Goal: Task Accomplishment & Management: Manage account settings

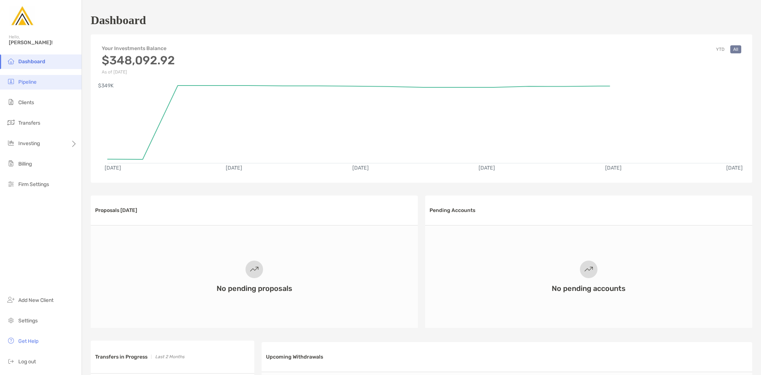
click at [43, 86] on li "Pipeline" at bounding box center [41, 82] width 82 height 15
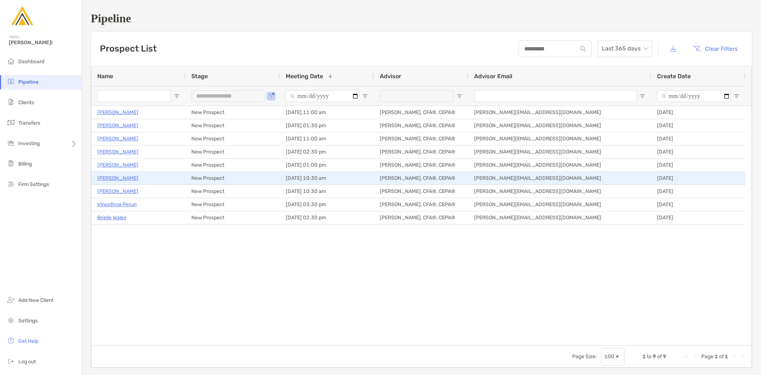
click at [116, 177] on p "[PERSON_NAME]" at bounding box center [117, 178] width 41 height 9
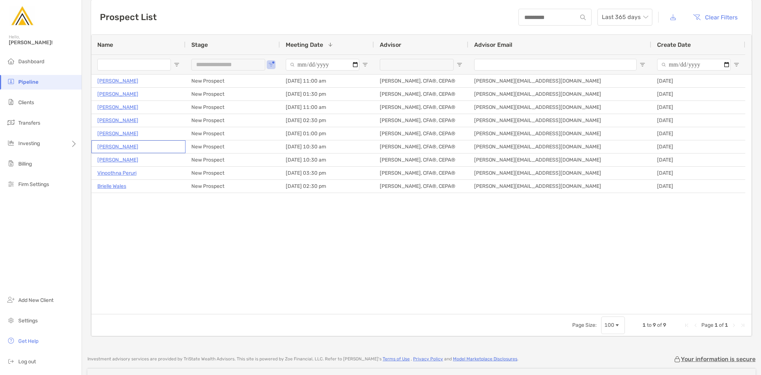
scroll to position [41, 0]
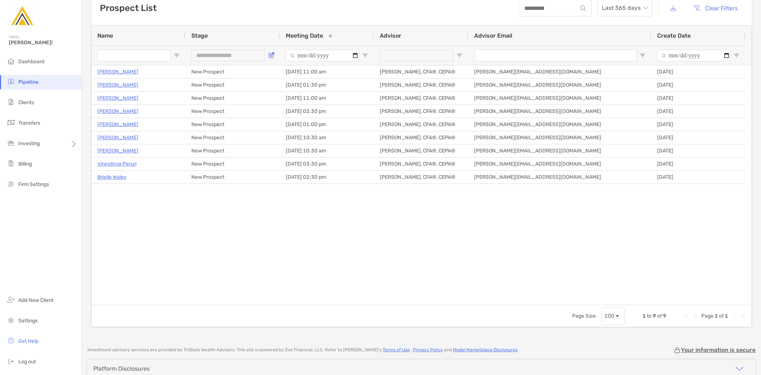
click at [268, 54] on span "Open Filter Menu" at bounding box center [271, 56] width 6 height 6
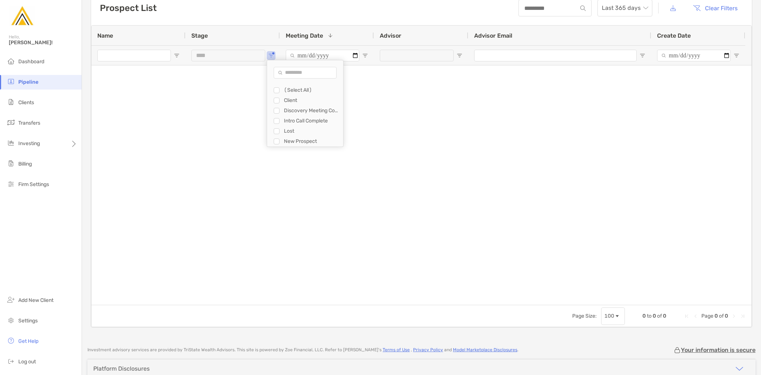
type input "**********"
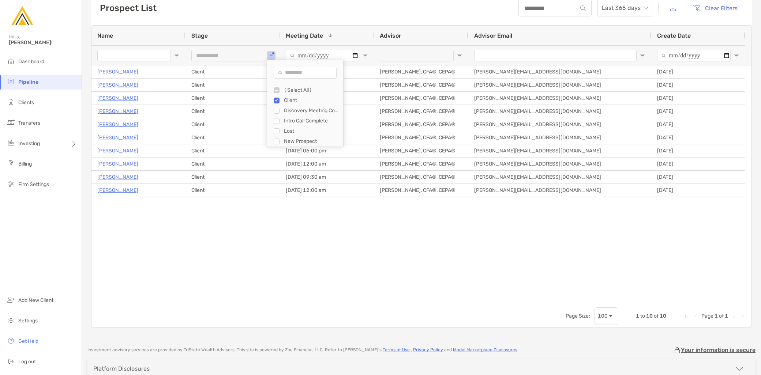
click at [240, 232] on div "[PERSON_NAME] Client [DATE] 12:00 am [PERSON_NAME], CFA®, CEPA® [PERSON_NAME][E…" at bounding box center [421, 185] width 660 height 240
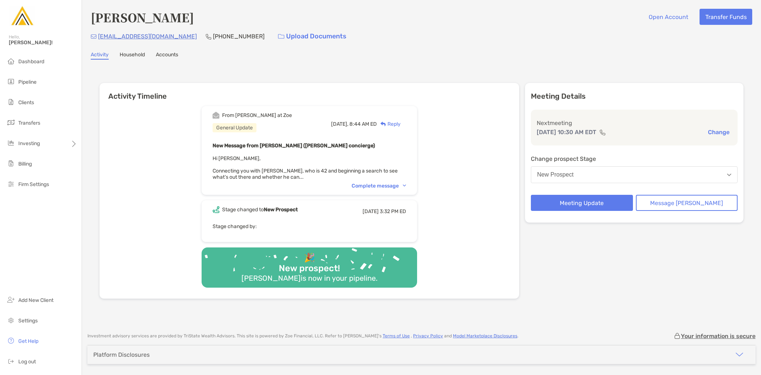
click at [392, 183] on div "Complete message" at bounding box center [378, 186] width 54 height 6
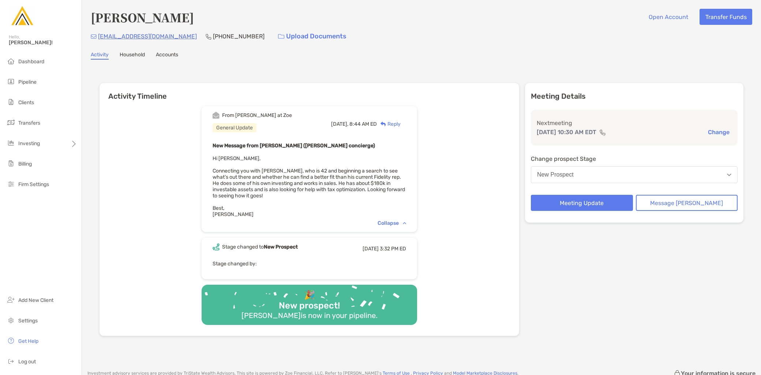
click at [629, 181] on button "New Prospect" at bounding box center [634, 174] width 207 height 17
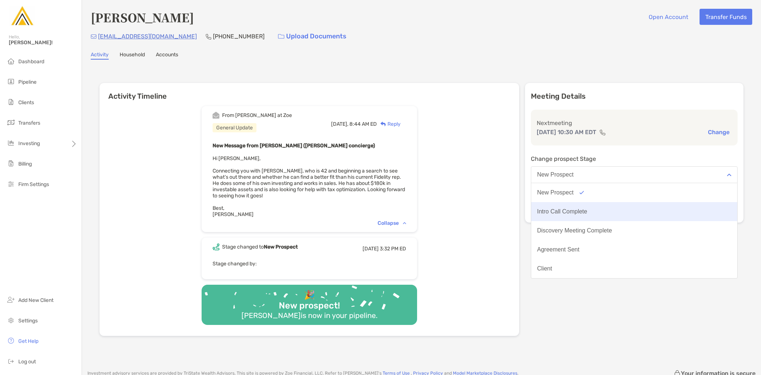
click at [587, 208] on div "Intro Call Complete" at bounding box center [562, 211] width 50 height 7
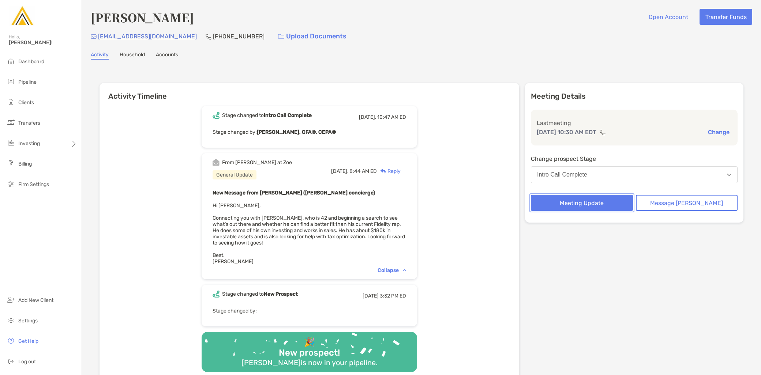
click at [601, 206] on button "Meeting Update" at bounding box center [582, 203] width 102 height 16
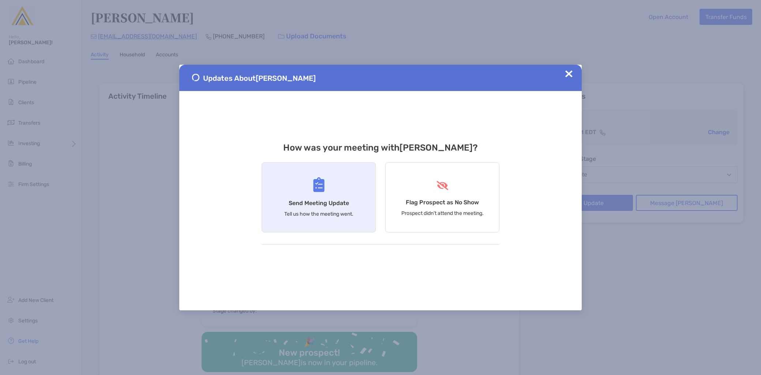
click at [323, 200] on h4 "Send Meeting Update" at bounding box center [319, 203] width 60 height 7
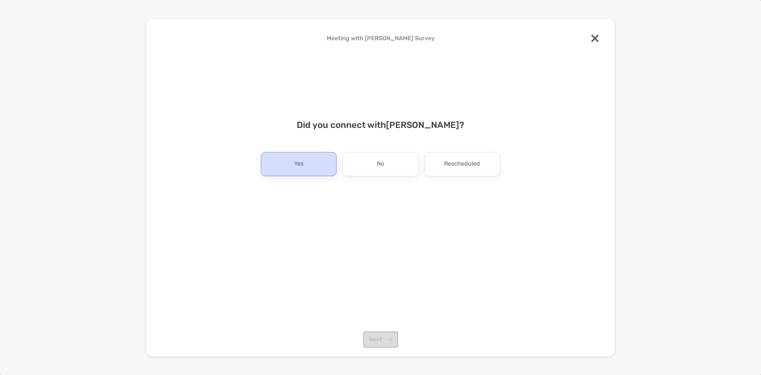
click at [309, 172] on div "Yes" at bounding box center [299, 164] width 76 height 24
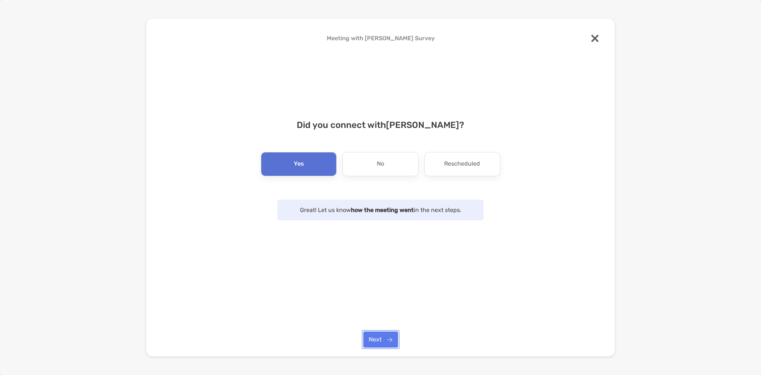
click at [376, 340] on button "Next" at bounding box center [380, 340] width 35 height 16
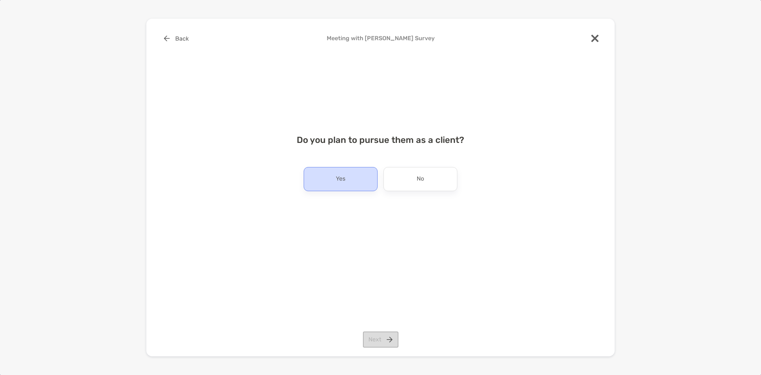
click at [346, 187] on div "Yes" at bounding box center [341, 179] width 74 height 24
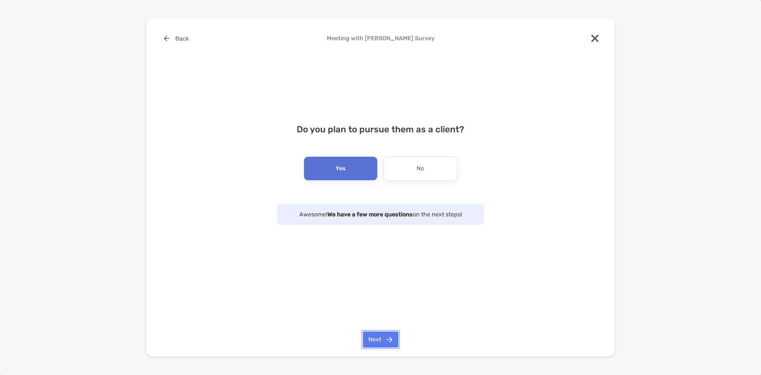
click at [377, 338] on button "Next" at bounding box center [380, 340] width 35 height 16
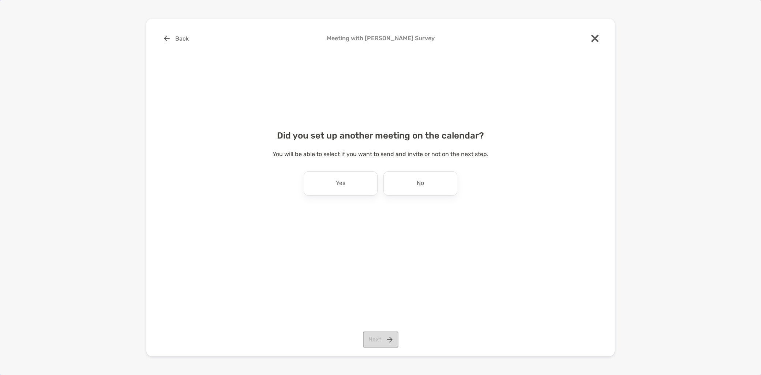
click at [342, 196] on div "Did you set up another meeting on the calendar? You will be able to select if y…" at bounding box center [380, 170] width 445 height 97
click at [339, 191] on div "Yes" at bounding box center [341, 183] width 74 height 24
click at [378, 341] on button "Next" at bounding box center [380, 340] width 35 height 16
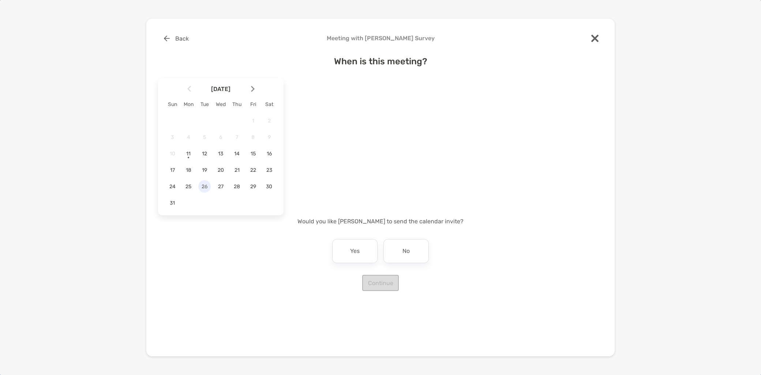
click at [204, 187] on span "26" at bounding box center [204, 187] width 12 height 6
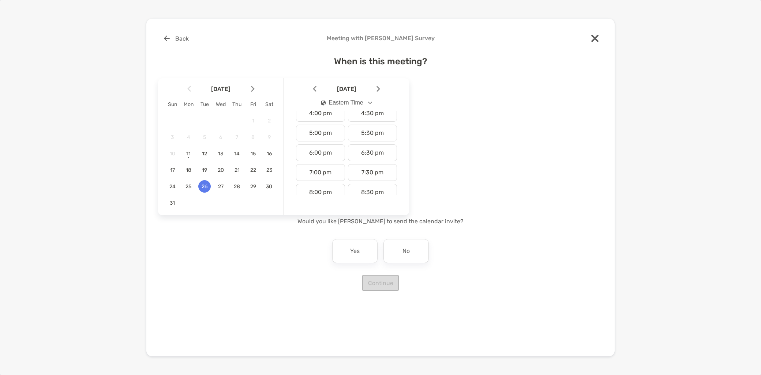
scroll to position [325, 0]
click at [324, 133] on div "5:00 pm" at bounding box center [320, 130] width 49 height 17
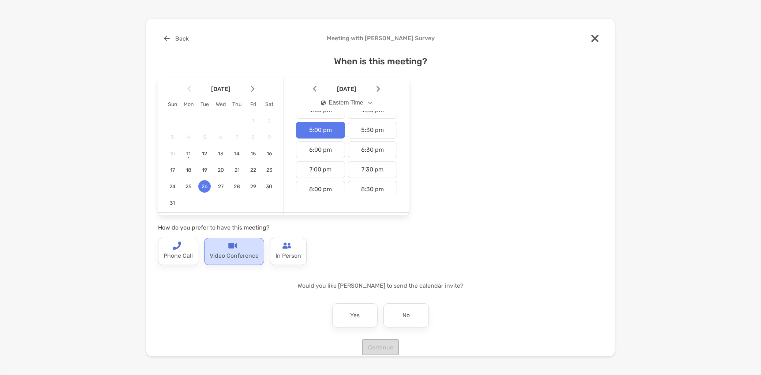
click at [231, 260] on p "Video Conference" at bounding box center [234, 256] width 49 height 12
click at [418, 316] on div "No" at bounding box center [405, 316] width 45 height 24
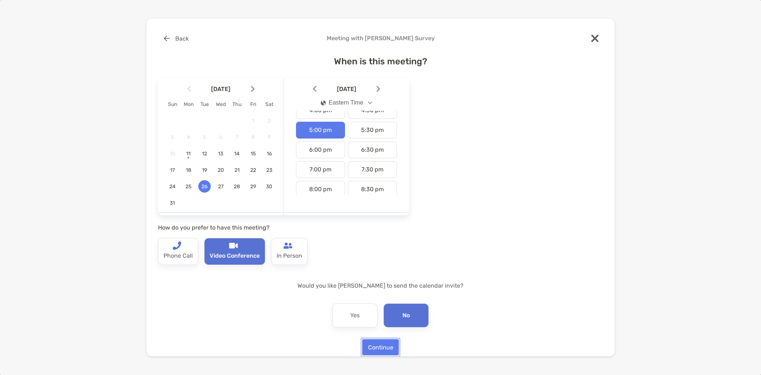
click at [382, 346] on button "Continue" at bounding box center [380, 347] width 37 height 16
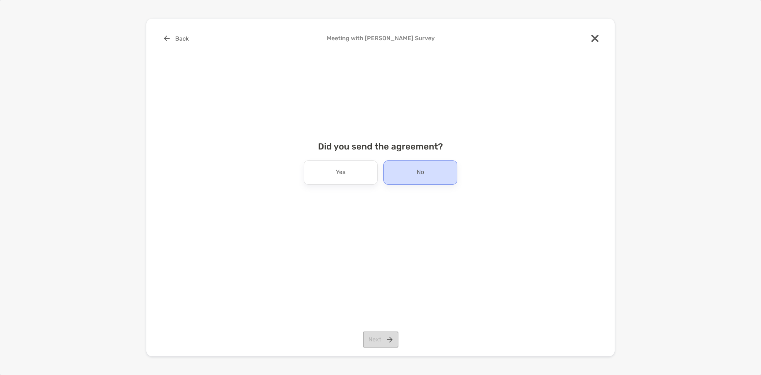
click at [419, 168] on p "No" at bounding box center [419, 173] width 7 height 12
click at [377, 339] on button "Next" at bounding box center [380, 340] width 35 height 16
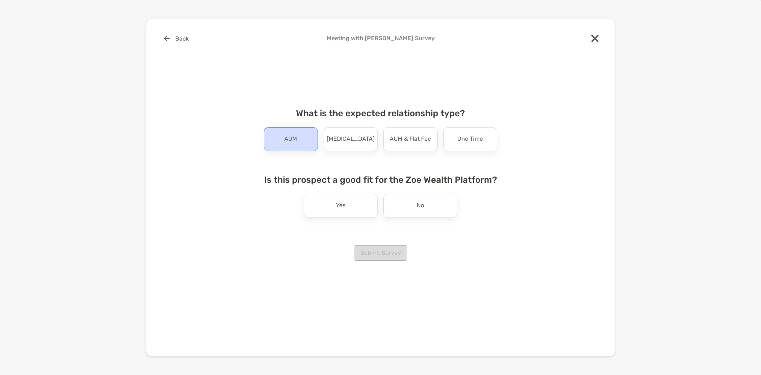
click at [274, 147] on div "AUM" at bounding box center [291, 139] width 54 height 24
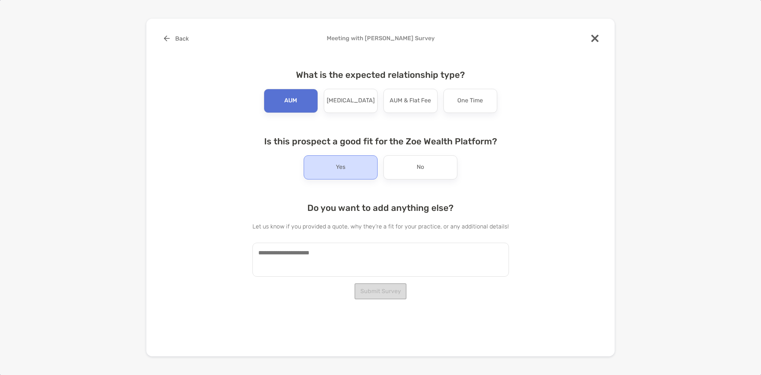
click at [329, 163] on div "Yes" at bounding box center [341, 167] width 74 height 24
click at [297, 253] on textarea at bounding box center [380, 260] width 256 height 34
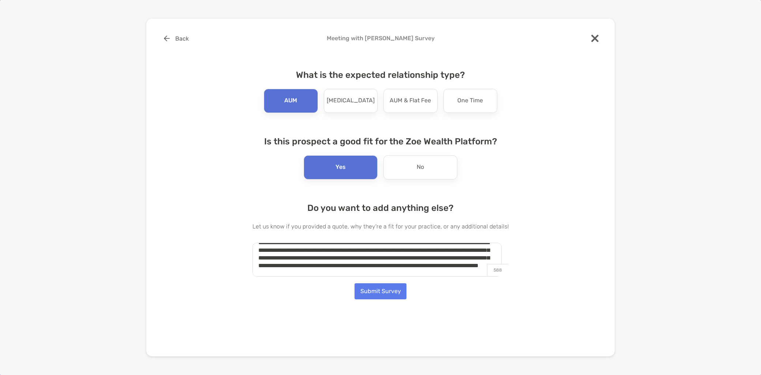
scroll to position [18, 0]
type textarea "**********"
click at [370, 293] on button "Submit Survey" at bounding box center [380, 291] width 52 height 16
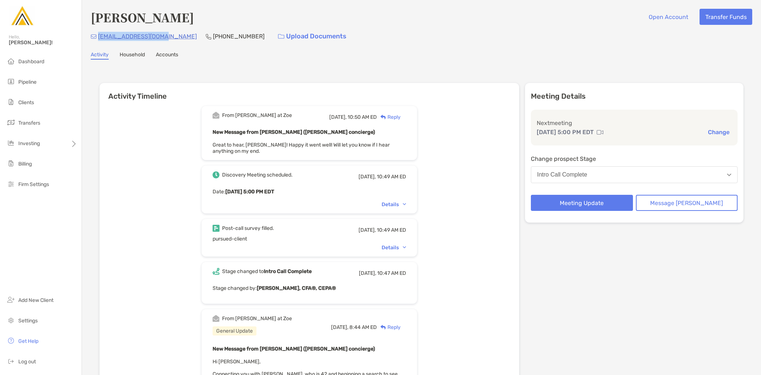
drag, startPoint x: 162, startPoint y: 35, endPoint x: 97, endPoint y: 37, distance: 64.7
click at [97, 37] on div "jclau11223@gmail.com (917) 533-4287 Upload Documents" at bounding box center [421, 37] width 661 height 16
copy p "jclau11223@gmail.com"
drag, startPoint x: 177, startPoint y: 21, endPoint x: 90, endPoint y: 23, distance: 86.7
click at [91, 23] on div "Jimmy Lau Open Account Transfer Funds" at bounding box center [421, 17] width 661 height 17
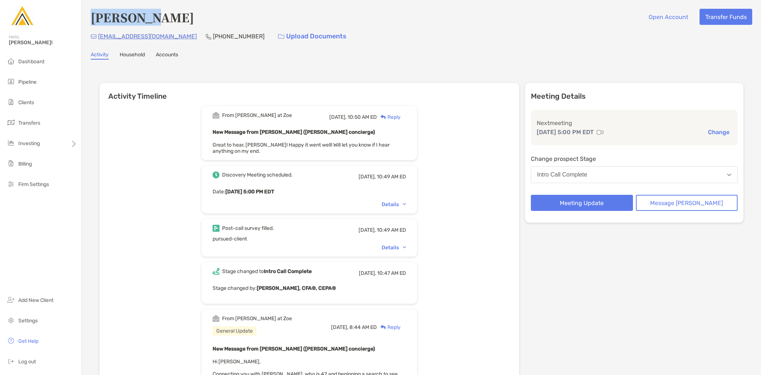
copy h4 "[PERSON_NAME]"
